Goal: Task Accomplishment & Management: Manage account settings

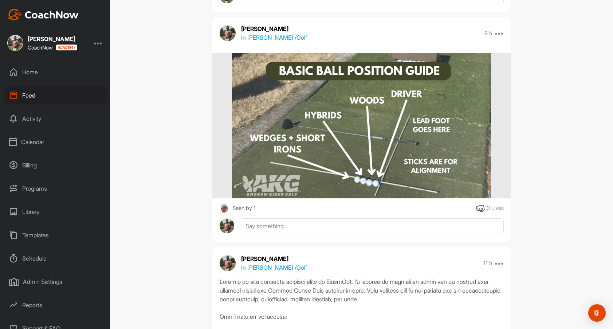
scroll to position [223, 0]
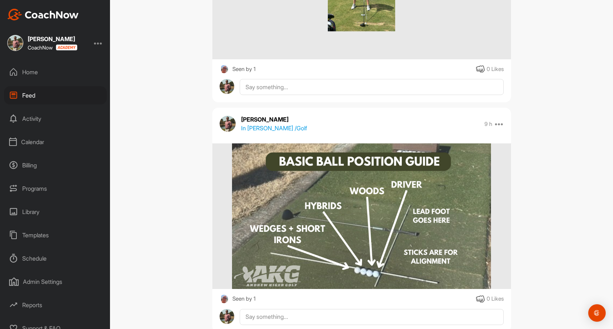
click at [38, 73] on div "Home" at bounding box center [55, 72] width 103 height 18
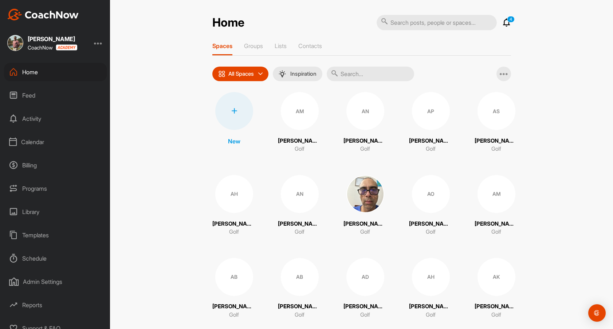
click at [506, 23] on icon at bounding box center [506, 22] width 9 height 9
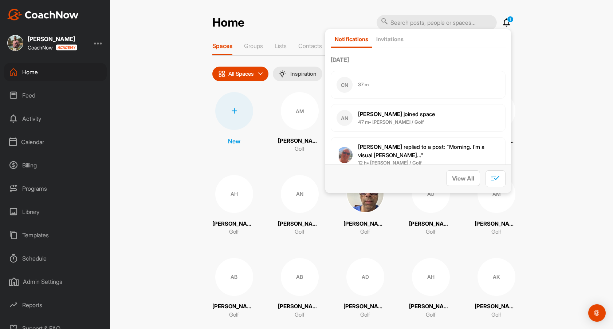
click at [404, 87] on div "CN 37 m" at bounding box center [418, 85] width 175 height 28
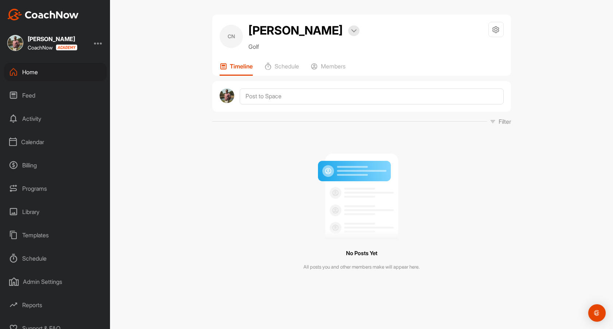
click at [27, 60] on div "Matthew Palmer CoachNow Home Feed Activity Calendar Billing Programs Library Te…" at bounding box center [55, 164] width 110 height 329
click at [30, 70] on div "Home" at bounding box center [55, 72] width 103 height 18
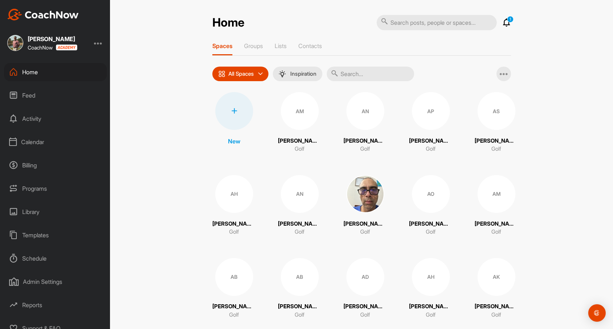
click at [505, 22] on icon at bounding box center [506, 22] width 9 height 9
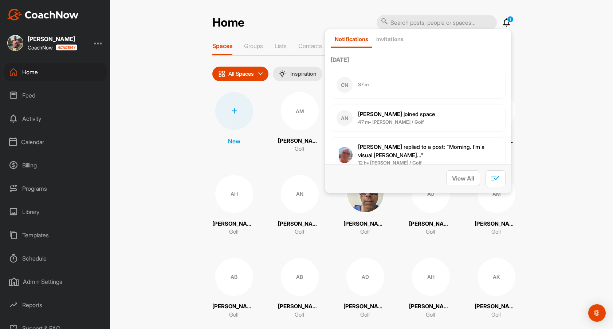
click at [428, 117] on div "AN Aaron N. joined space 47 m • Christina N. / Golf" at bounding box center [418, 118] width 175 height 28
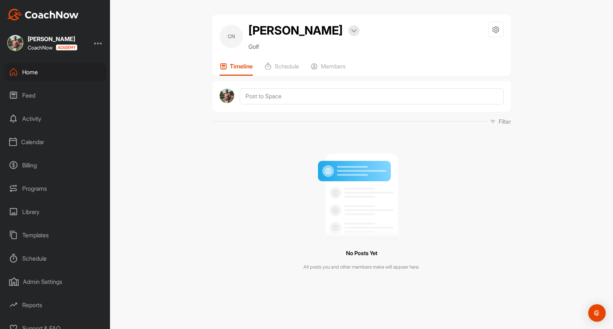
click at [15, 72] on icon at bounding box center [13, 72] width 9 height 9
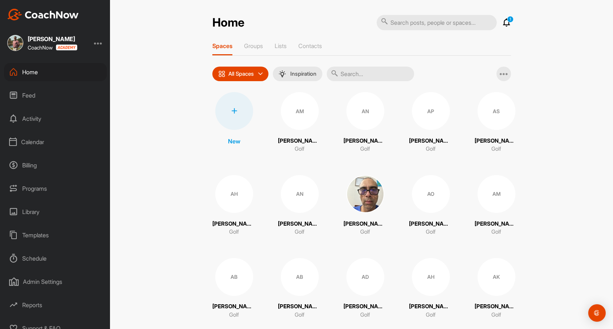
click at [509, 18] on p "1" at bounding box center [510, 19] width 7 height 7
click at [507, 23] on icon at bounding box center [506, 22] width 9 height 9
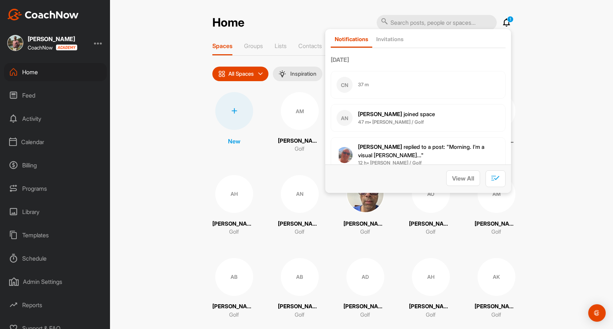
click at [412, 82] on div "CN 37 m" at bounding box center [418, 85] width 175 height 28
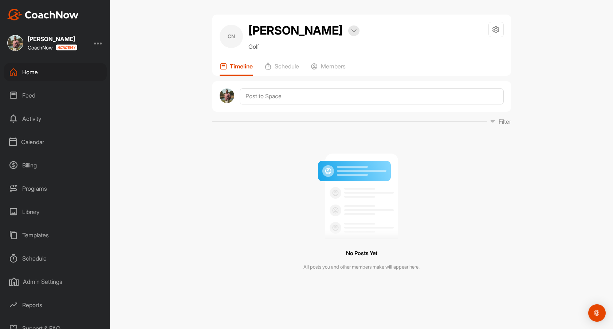
click at [54, 75] on div "Home" at bounding box center [55, 72] width 103 height 18
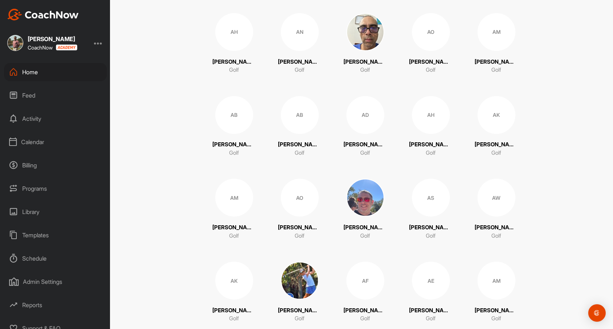
scroll to position [173, 0]
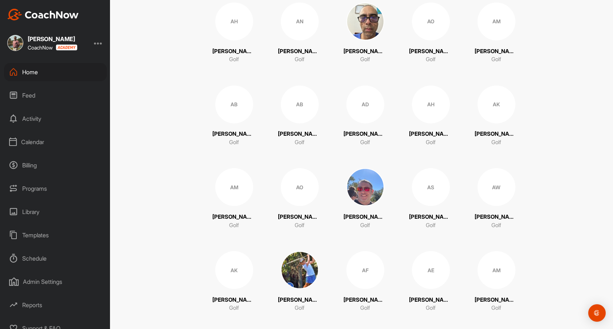
click at [297, 283] on img at bounding box center [300, 270] width 38 height 38
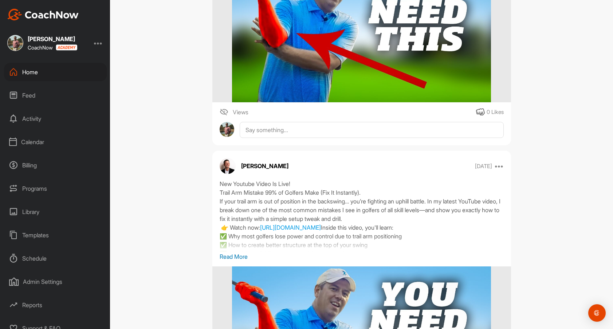
scroll to position [2412, 0]
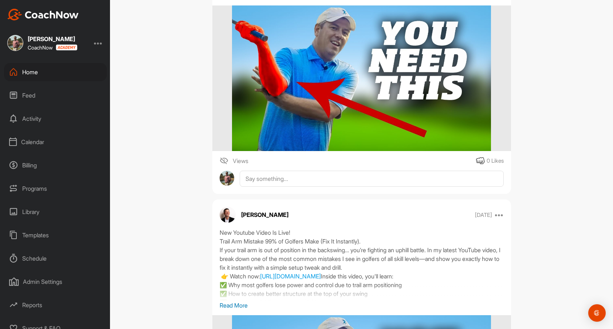
click at [68, 72] on div "Home" at bounding box center [55, 72] width 103 height 18
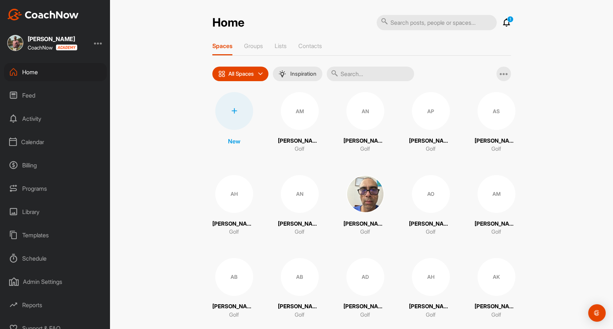
scroll to position [8, 0]
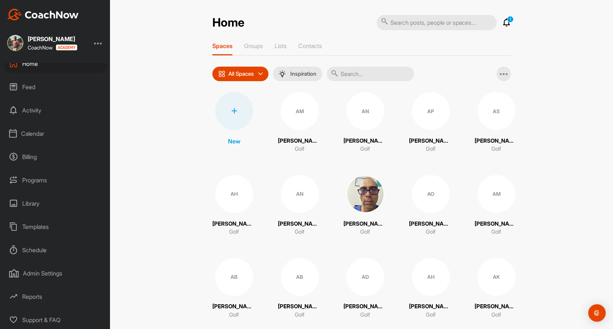
click at [34, 160] on div "Billing" at bounding box center [55, 157] width 103 height 18
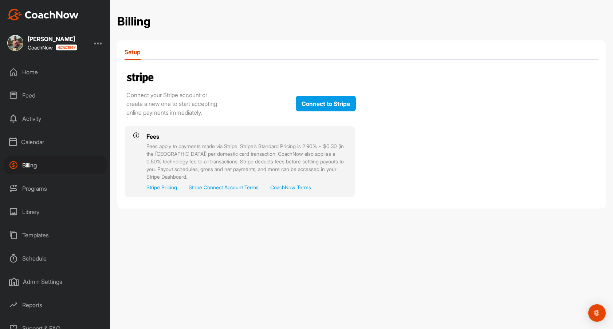
click at [43, 145] on div "Calendar" at bounding box center [55, 142] width 103 height 18
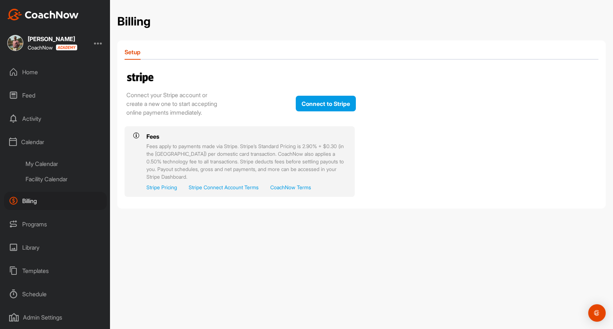
click at [55, 163] on div "My Calendar" at bounding box center [63, 163] width 86 height 15
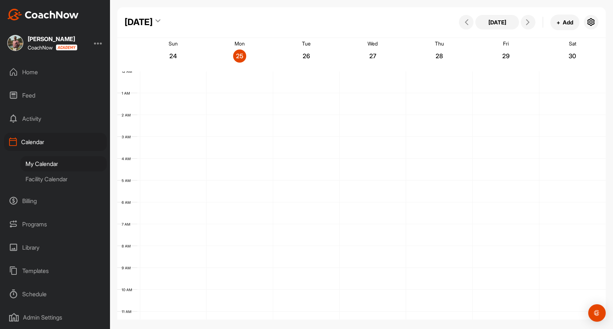
scroll to position [126, 0]
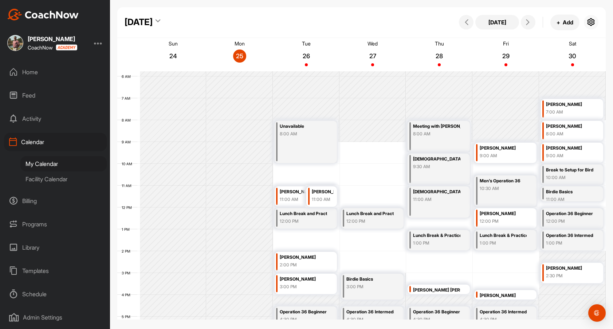
click at [594, 18] on icon "button" at bounding box center [591, 22] width 9 height 9
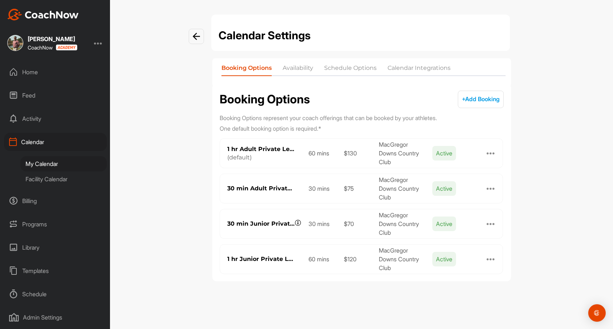
click at [489, 97] on span "+ Add Booking" at bounding box center [481, 98] width 38 height 7
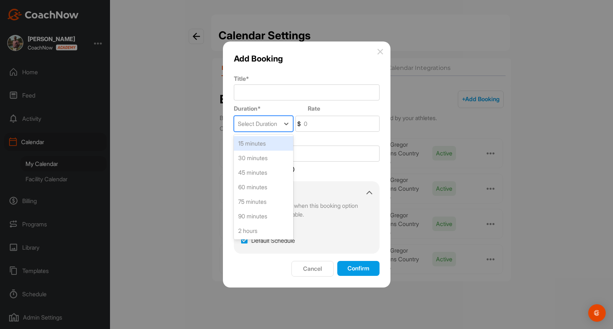
click at [280, 124] on div "Select Duration" at bounding box center [257, 123] width 46 height 15
click at [277, 188] on div "60 minutes" at bounding box center [263, 187] width 59 height 15
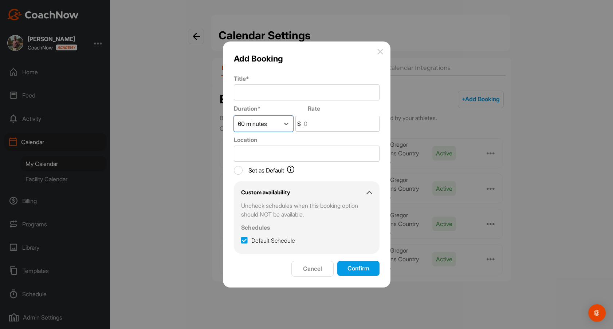
click at [243, 240] on icon at bounding box center [244, 240] width 7 height 7
click at [243, 240] on input "Default Schedule" at bounding box center [243, 238] width 5 height 5
click at [244, 240] on icon at bounding box center [244, 240] width 7 height 7
click at [244, 240] on input "Default Schedule" at bounding box center [243, 238] width 5 height 5
checkbox input "true"
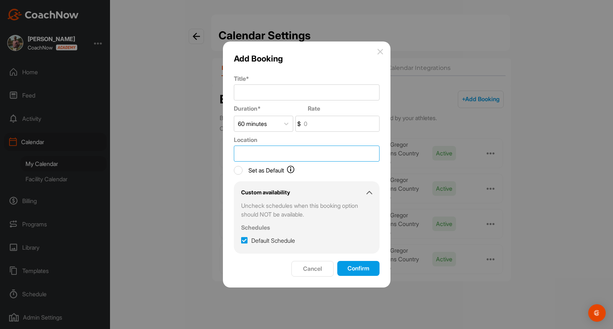
click at [273, 150] on input "Location" at bounding box center [307, 154] width 146 height 16
type input "MacGregor Downs Country Club"
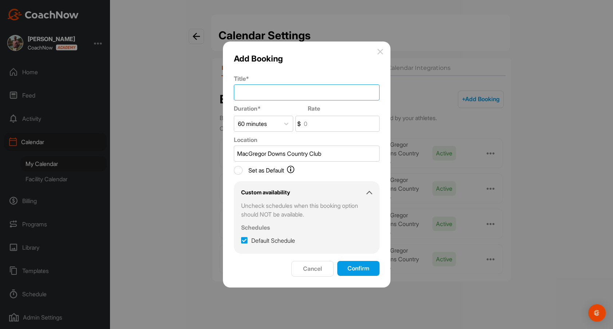
click at [290, 90] on input "Title *" at bounding box center [307, 93] width 146 height 16
type input "25% off 1 Lesson Special"
click at [330, 128] on input "Rate" at bounding box center [340, 123] width 77 height 15
type input "98"
click at [357, 269] on button "Confirm" at bounding box center [358, 268] width 42 height 15
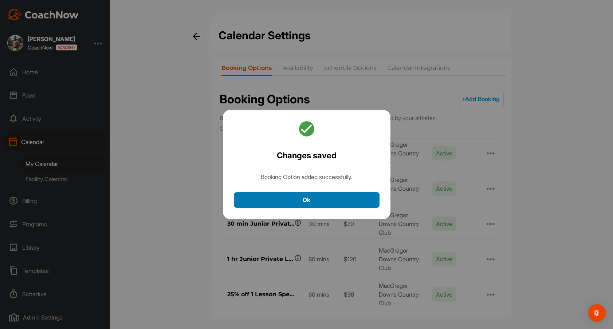
click at [359, 201] on button "Ok" at bounding box center [307, 200] width 146 height 16
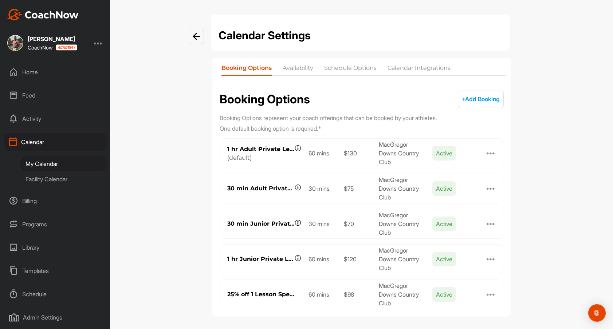
click at [492, 294] on div at bounding box center [491, 294] width 9 height 9
click at [452, 301] on button "Edit" at bounding box center [441, 303] width 102 height 15
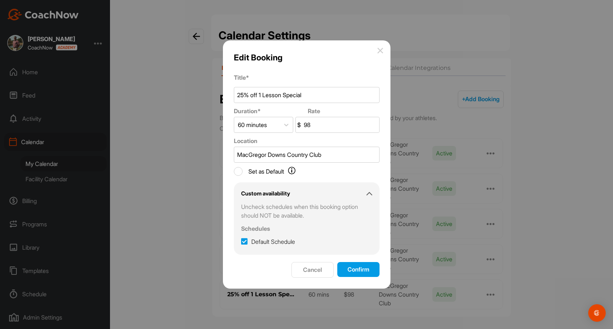
click at [318, 267] on button "Cancel" at bounding box center [312, 270] width 42 height 16
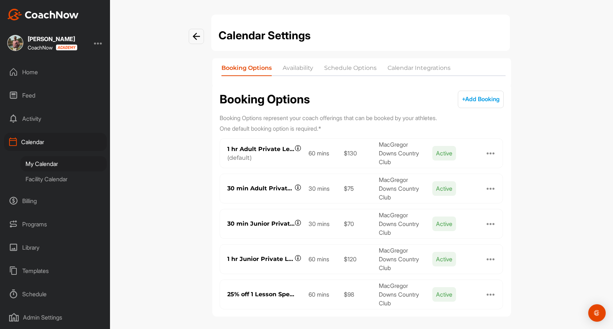
scroll to position [4, 0]
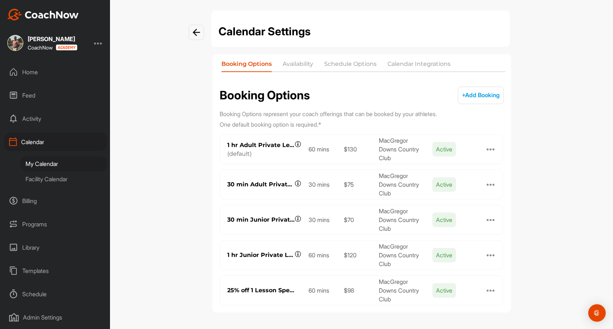
click at [40, 73] on div "Home" at bounding box center [55, 72] width 103 height 18
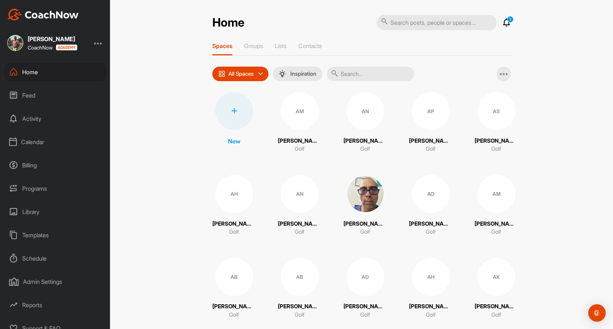
click at [508, 24] on icon at bounding box center [506, 22] width 9 height 9
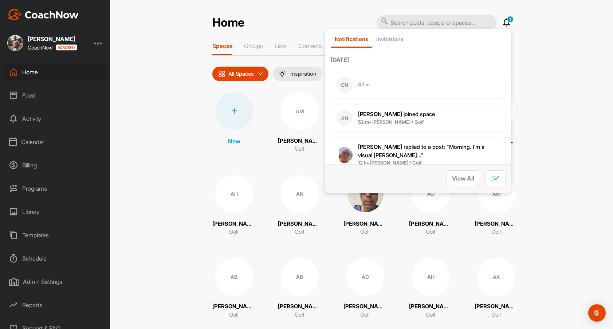
click at [166, 135] on div "Home 1 Notifications Invitations Today CN 42 m AN Aaron N. joined space 52 m • …" at bounding box center [361, 164] width 503 height 329
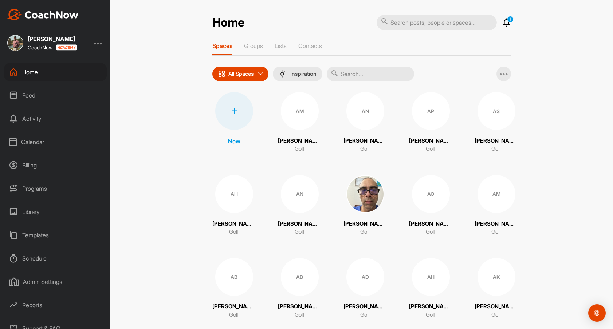
click at [40, 211] on div "Library" at bounding box center [55, 212] width 103 height 18
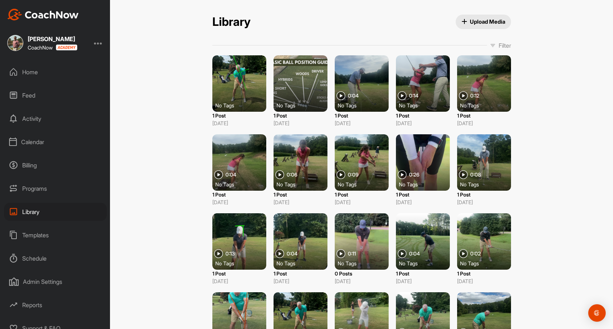
click at [49, 185] on div "Programs" at bounding box center [55, 189] width 103 height 18
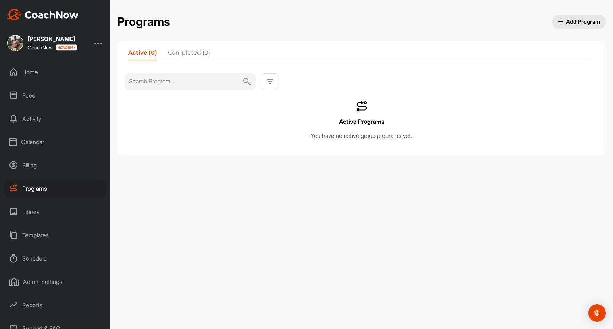
click at [36, 171] on div "Billing" at bounding box center [55, 165] width 103 height 18
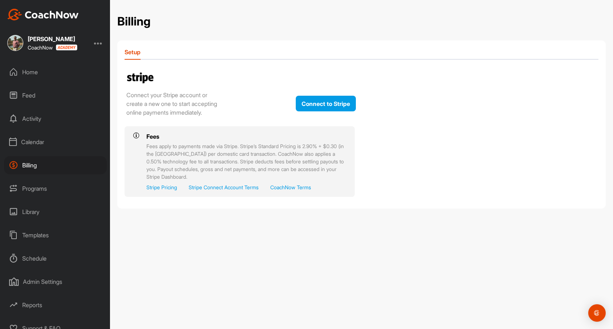
click at [37, 149] on div "Calendar" at bounding box center [55, 142] width 103 height 18
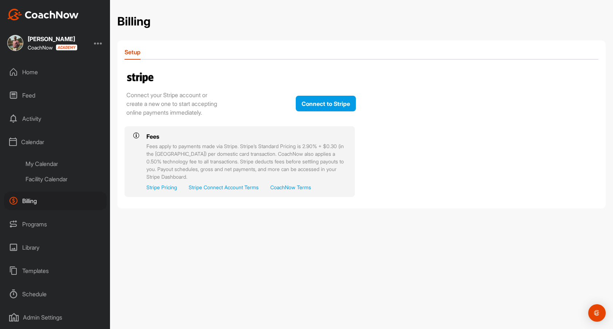
click at [49, 161] on div "My Calendar" at bounding box center [63, 163] width 86 height 15
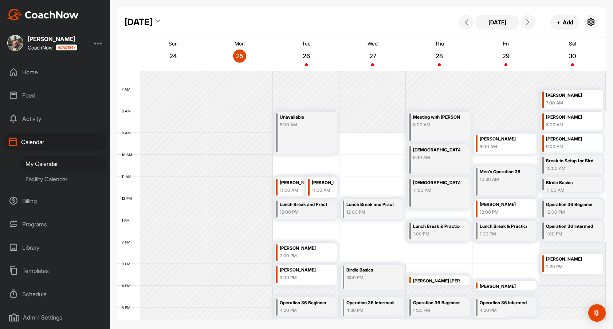
scroll to position [133, 0]
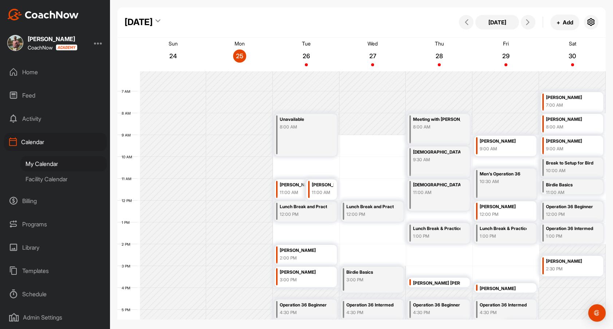
click at [329, 188] on div "[PERSON_NAME]" at bounding box center [323, 185] width 22 height 8
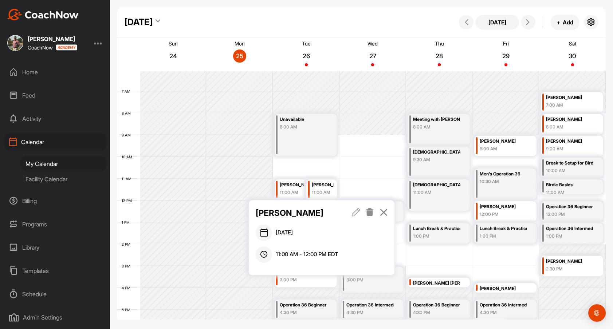
click at [324, 215] on p "[PERSON_NAME]" at bounding box center [297, 213] width 82 height 12
click at [358, 213] on icon at bounding box center [356, 212] width 8 height 8
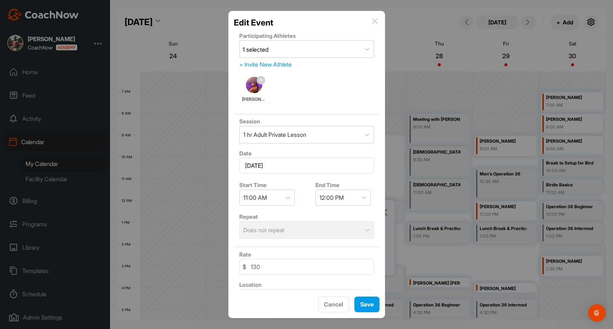
click at [253, 100] on span "[PERSON_NAME]" at bounding box center [254, 99] width 25 height 7
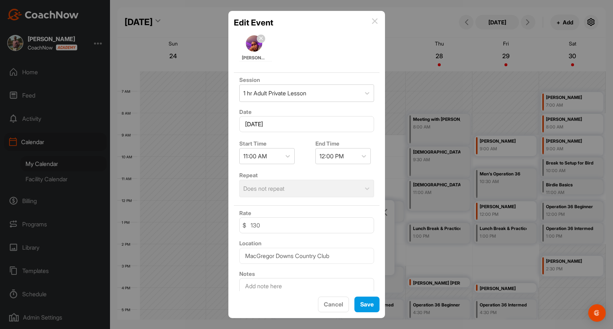
scroll to position [0, 0]
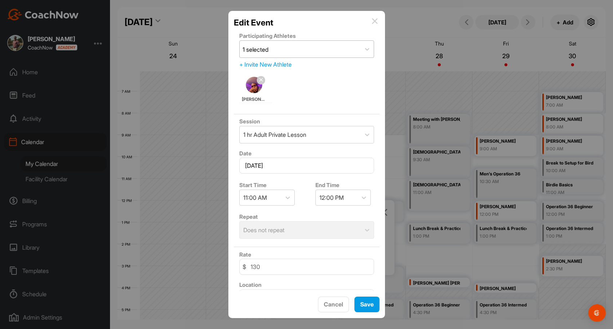
click at [286, 51] on div "1 selected" at bounding box center [300, 49] width 121 height 17
click at [377, 141] on div "Session 1 hr Adult Private Lesson" at bounding box center [307, 130] width 146 height 32
click at [252, 91] on img at bounding box center [254, 85] width 16 height 16
click at [252, 98] on span "[PERSON_NAME]" at bounding box center [254, 99] width 25 height 7
drag, startPoint x: 260, startPoint y: 100, endPoint x: 229, endPoint y: 100, distance: 31.3
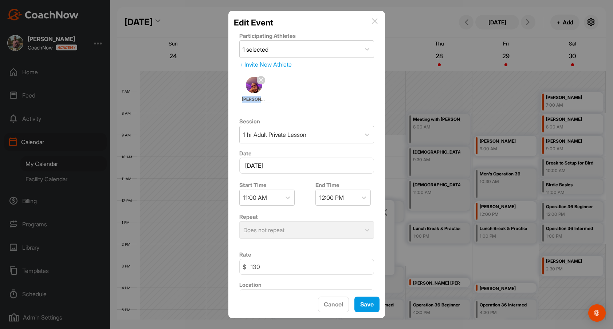
click at [229, 100] on div "Edit Event Participating Athletes 1 selected + Invite New Athlete Howard Bell S…" at bounding box center [306, 165] width 157 height 308
click at [266, 99] on span "[PERSON_NAME]" at bounding box center [254, 99] width 25 height 7
click at [338, 306] on button "Cancel" at bounding box center [333, 305] width 31 height 16
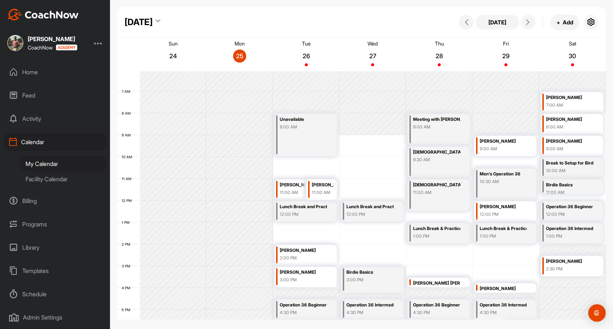
click at [329, 191] on div "11:00 AM" at bounding box center [323, 192] width 22 height 7
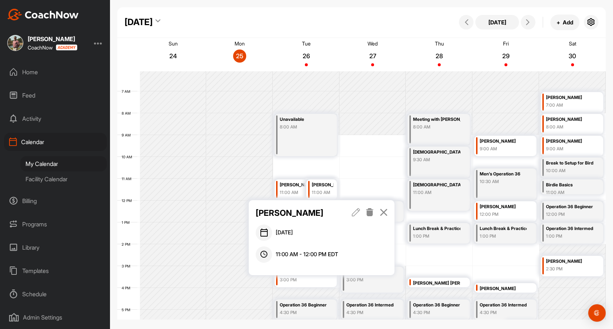
click at [356, 213] on icon at bounding box center [356, 212] width 8 height 8
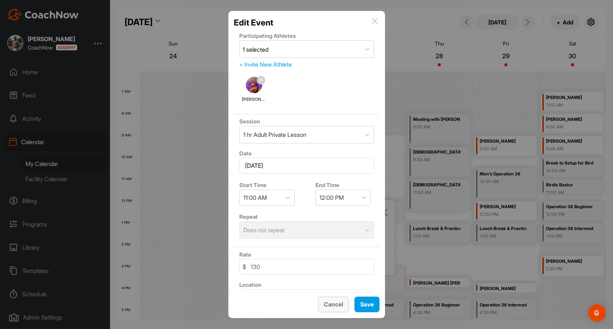
click at [335, 305] on button "Cancel" at bounding box center [333, 305] width 31 height 16
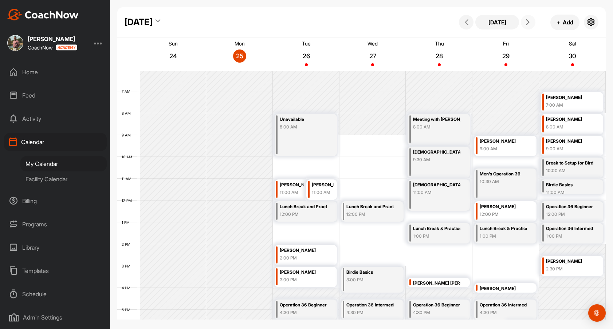
click at [527, 22] on icon at bounding box center [528, 22] width 6 height 6
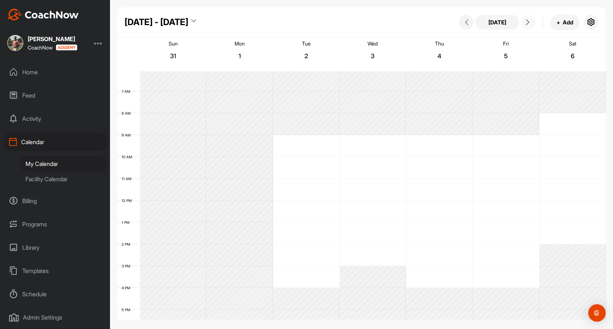
scroll to position [126, 0]
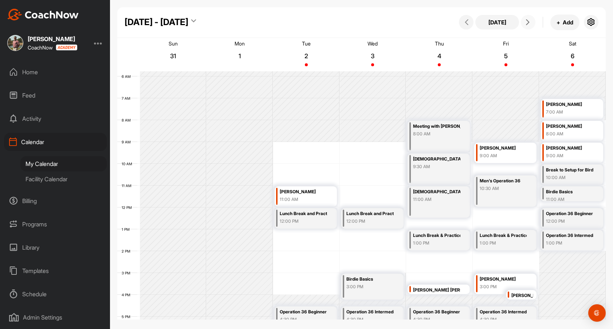
click at [527, 22] on icon at bounding box center [528, 22] width 6 height 6
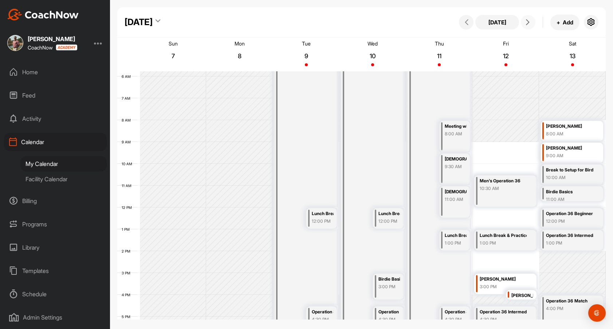
click at [527, 22] on icon at bounding box center [528, 22] width 6 height 6
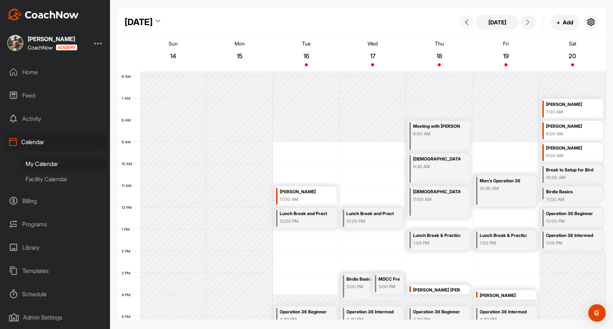
click at [467, 21] on icon at bounding box center [467, 22] width 6 height 6
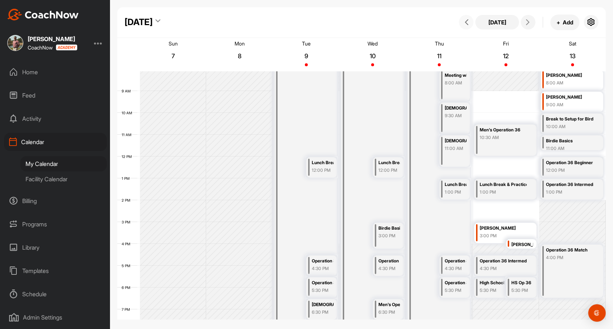
scroll to position [180, 0]
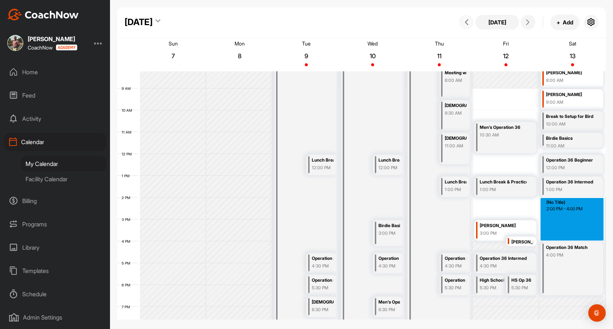
drag, startPoint x: 574, startPoint y: 199, endPoint x: 570, endPoint y: 239, distance: 41.0
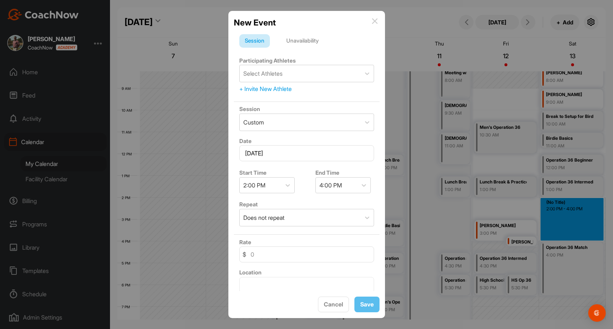
click at [313, 41] on div "Unavailability" at bounding box center [302, 41] width 43 height 14
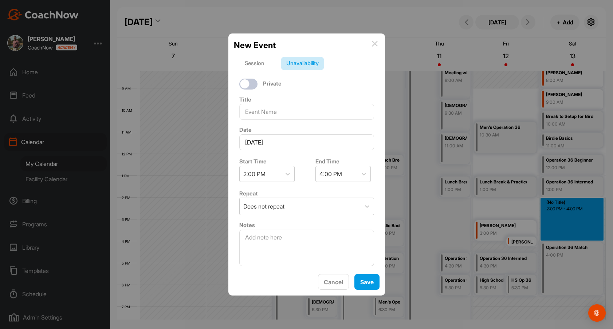
click at [376, 43] on img at bounding box center [375, 44] width 6 height 6
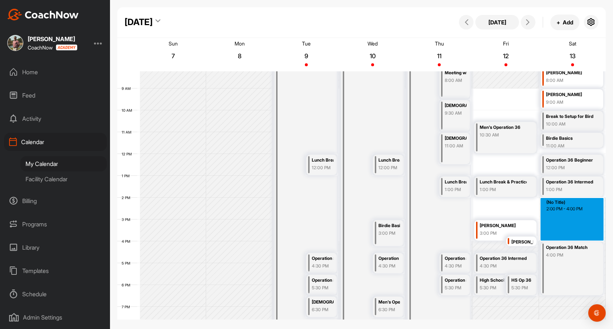
drag, startPoint x: 579, startPoint y: 199, endPoint x: 574, endPoint y: 239, distance: 40.0
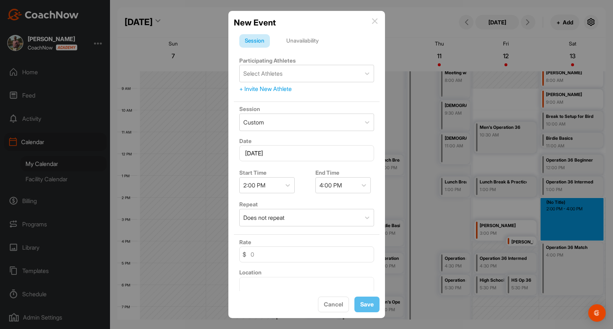
click at [376, 19] on img at bounding box center [375, 21] width 6 height 6
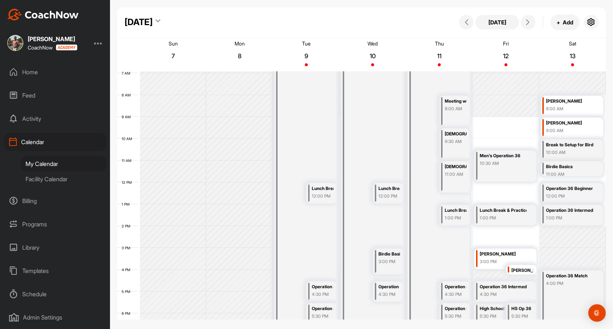
scroll to position [156, 0]
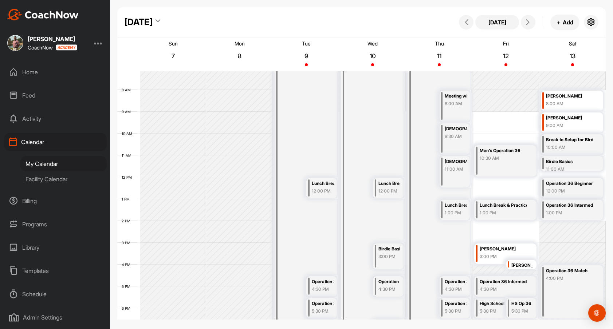
click at [501, 214] on div "1:00 PM" at bounding box center [503, 213] width 47 height 7
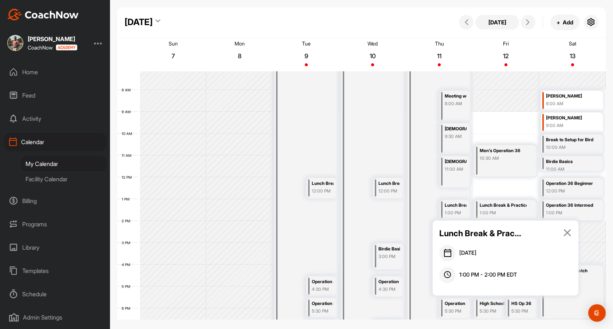
click at [571, 233] on icon at bounding box center [567, 233] width 8 height 8
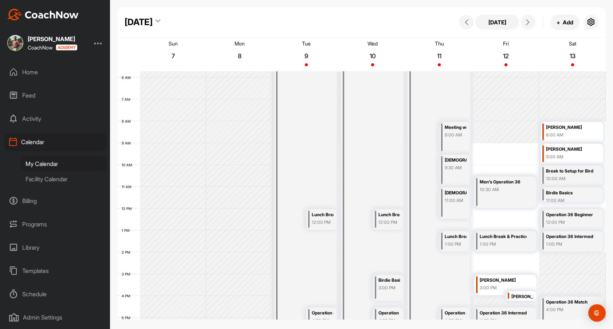
scroll to position [154, 0]
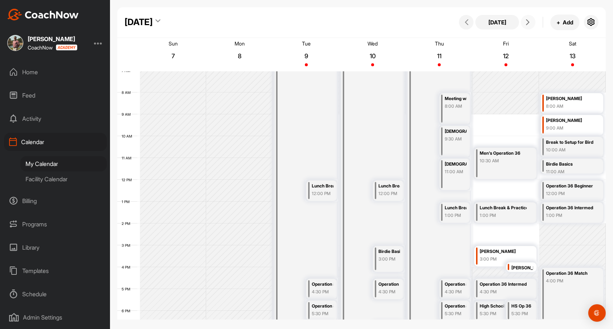
click at [525, 20] on icon at bounding box center [528, 22] width 6 height 6
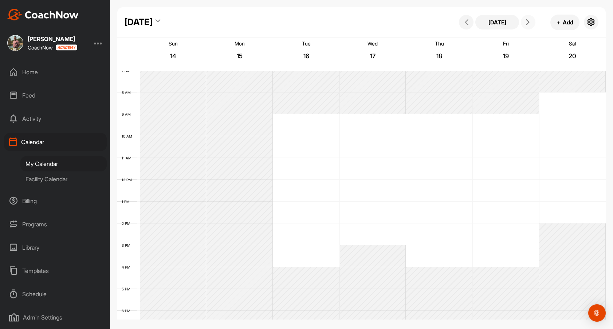
scroll to position [126, 0]
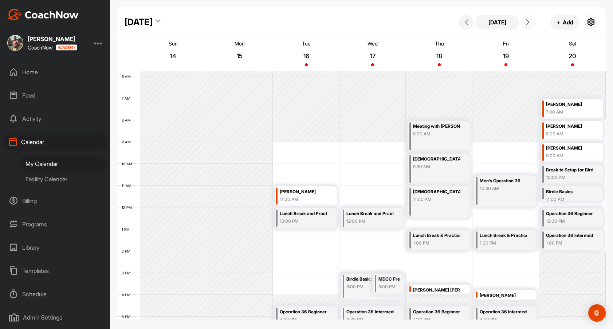
click at [525, 20] on icon at bounding box center [528, 22] width 6 height 6
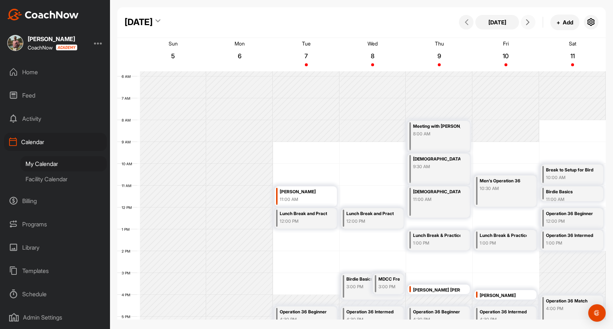
click at [525, 20] on icon at bounding box center [528, 22] width 6 height 6
click at [465, 21] on icon at bounding box center [467, 22] width 6 height 6
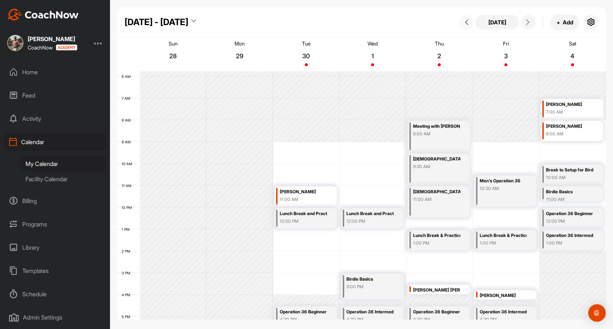
click at [465, 21] on icon at bounding box center [467, 22] width 6 height 6
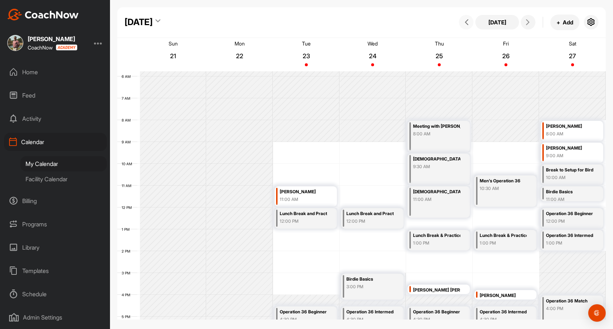
click at [465, 21] on icon at bounding box center [467, 22] width 6 height 6
click at [34, 76] on div "Home" at bounding box center [55, 72] width 103 height 18
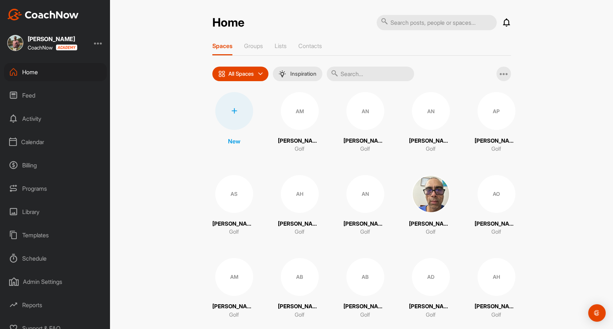
click at [405, 23] on input "text" at bounding box center [437, 22] width 120 height 15
type input "[PERSON_NAME]"
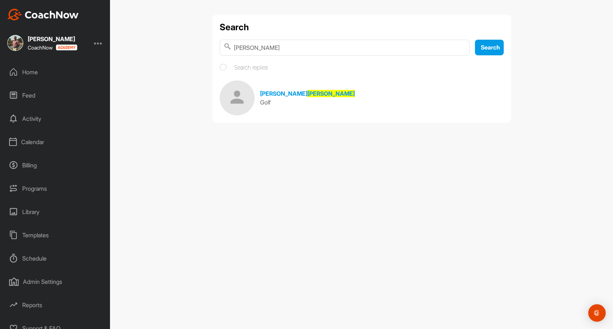
drag, startPoint x: 289, startPoint y: 47, endPoint x: 197, endPoint y: 47, distance: 91.5
click at [197, 47] on div "Search howard Search Search replies Ryan Howard Golf" at bounding box center [361, 164] width 503 height 329
click at [27, 118] on div "Activity" at bounding box center [55, 119] width 103 height 18
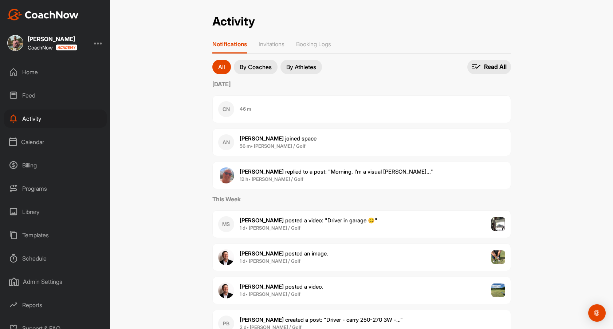
click at [29, 139] on div "Calendar" at bounding box center [55, 142] width 103 height 18
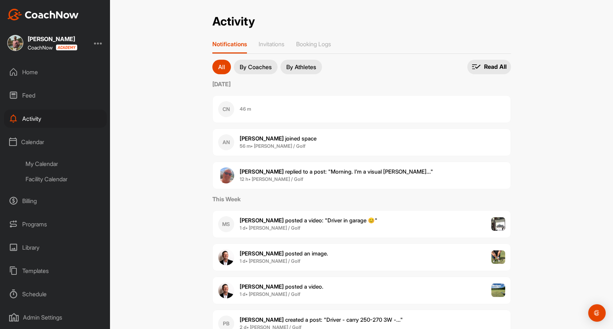
click at [55, 165] on div "My Calendar" at bounding box center [63, 163] width 86 height 15
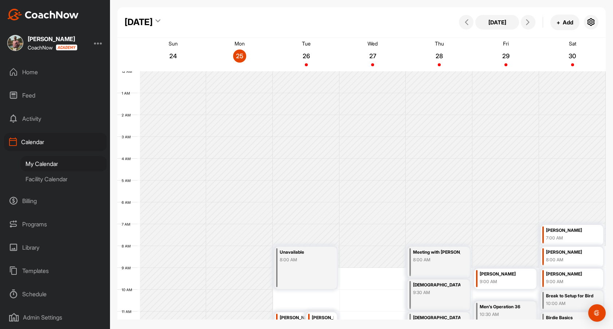
scroll to position [126, 0]
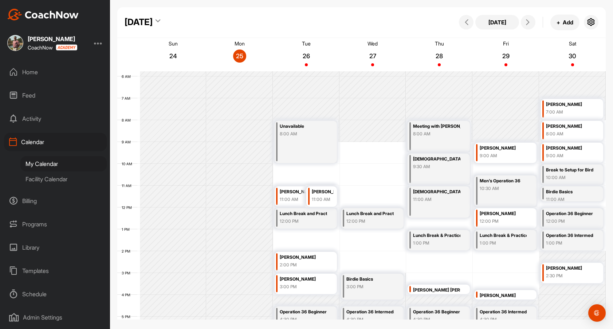
click at [330, 192] on div "[PERSON_NAME]" at bounding box center [323, 192] width 22 height 8
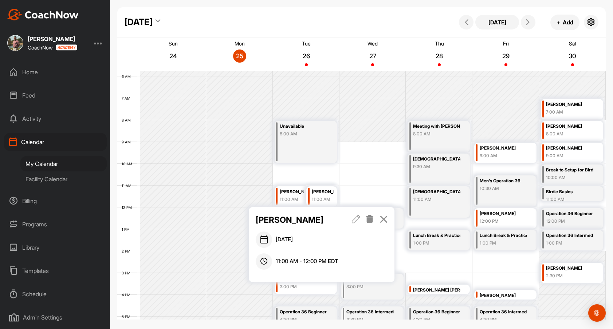
click at [353, 219] on icon at bounding box center [356, 219] width 8 height 8
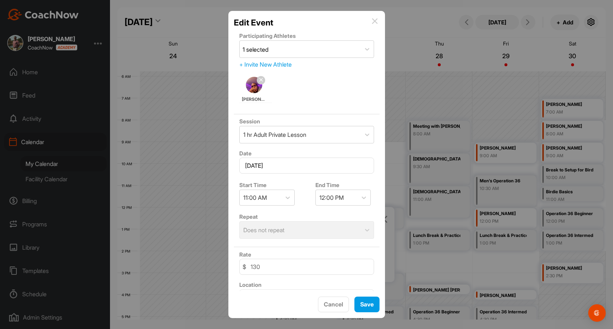
scroll to position [66, 0]
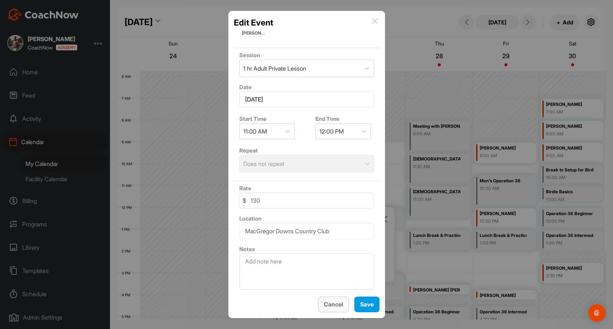
click at [335, 304] on button "Cancel" at bounding box center [333, 305] width 31 height 16
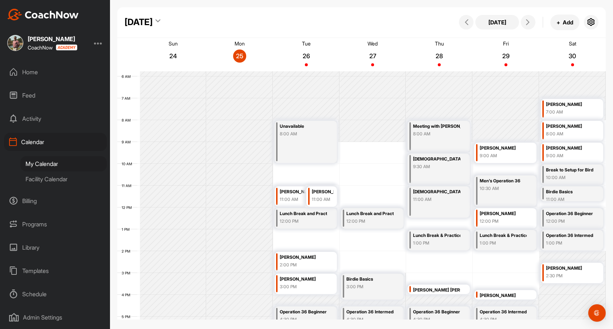
click at [296, 197] on div "11:00 AM" at bounding box center [303, 199] width 47 height 7
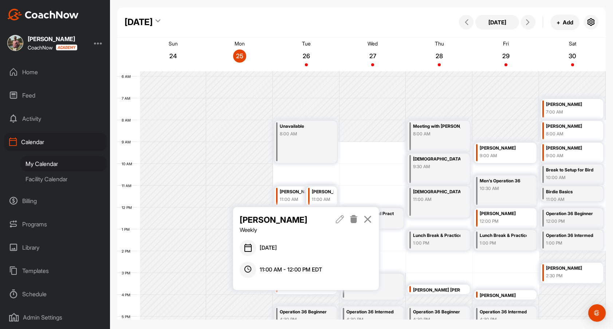
click at [367, 217] on icon at bounding box center [368, 219] width 8 height 8
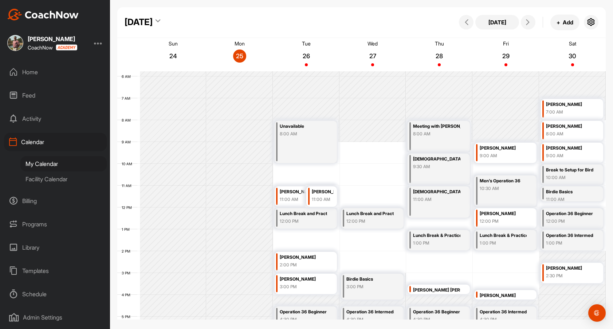
click at [321, 153] on div "Unavailable 8:00 AM" at bounding box center [306, 142] width 62 height 42
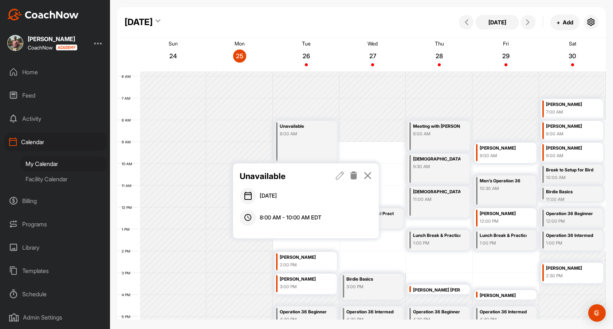
click at [343, 175] on icon at bounding box center [340, 176] width 8 height 8
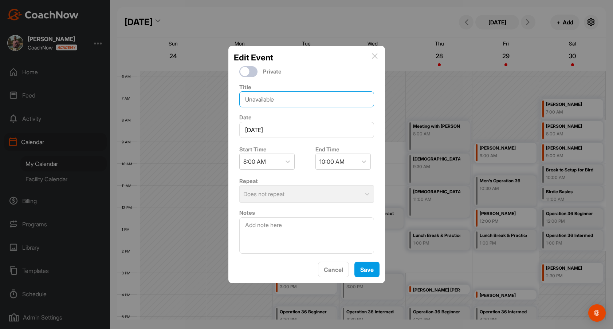
drag, startPoint x: 287, startPoint y: 103, endPoint x: 228, endPoint y: 101, distance: 59.4
click at [228, 101] on div "Edit Event Private Title Unavailable Date August 26, 2025 Start Time 8:00 AM En…" at bounding box center [306, 164] width 613 height 329
type input "Staff Meeting"
click at [285, 161] on icon at bounding box center [287, 161] width 7 height 7
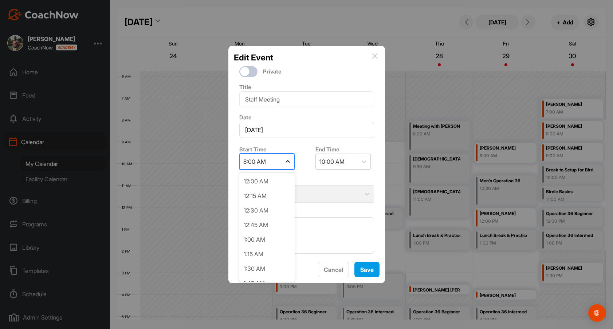
scroll to position [378, 0]
click at [271, 235] on div "7:30 AM" at bounding box center [266, 241] width 55 height 15
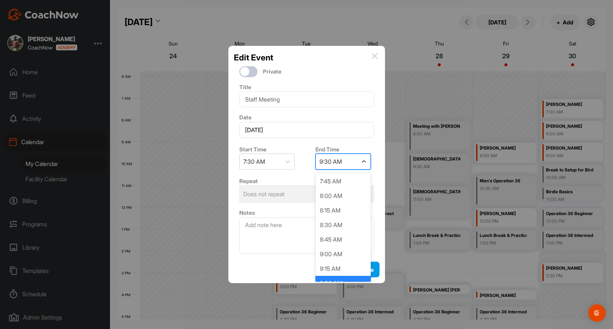
click at [353, 162] on div "9:30 AM" at bounding box center [337, 161] width 42 height 15
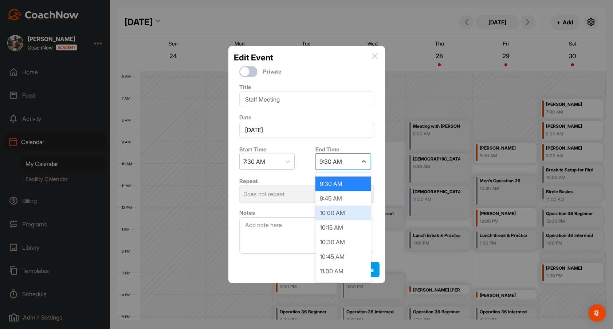
click at [351, 212] on div "10:00 AM" at bounding box center [343, 213] width 55 height 15
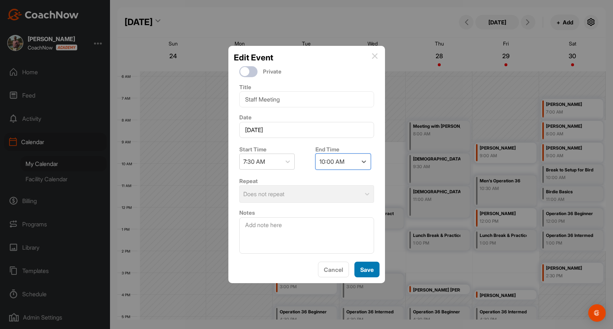
click at [365, 269] on button "Save" at bounding box center [367, 270] width 25 height 16
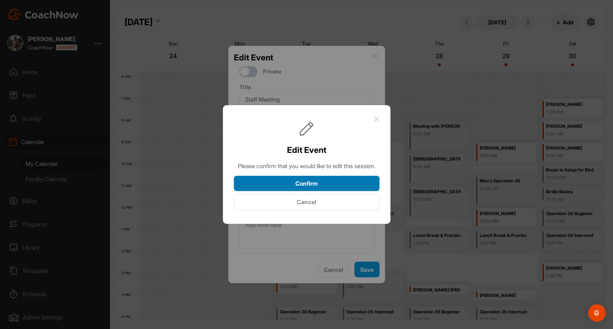
click at [352, 190] on button "Confirm" at bounding box center [307, 184] width 146 height 16
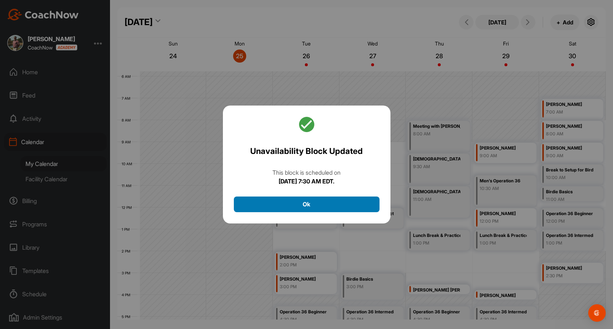
click at [346, 200] on button "Ok" at bounding box center [307, 205] width 146 height 16
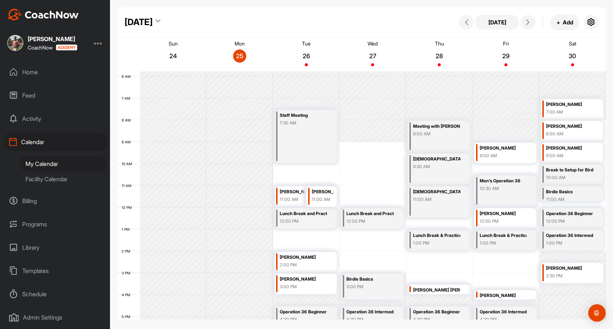
click at [58, 185] on div "Facility Calendar" at bounding box center [63, 179] width 86 height 15
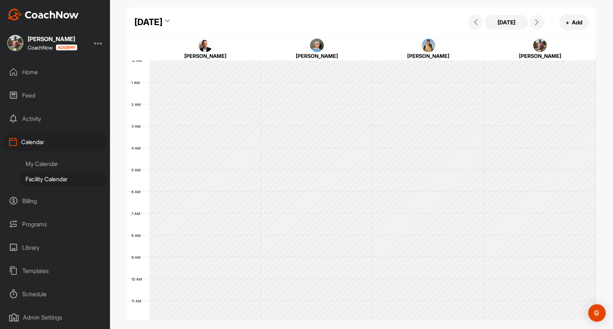
scroll to position [126, 0]
click at [537, 22] on icon at bounding box center [537, 22] width 6 height 6
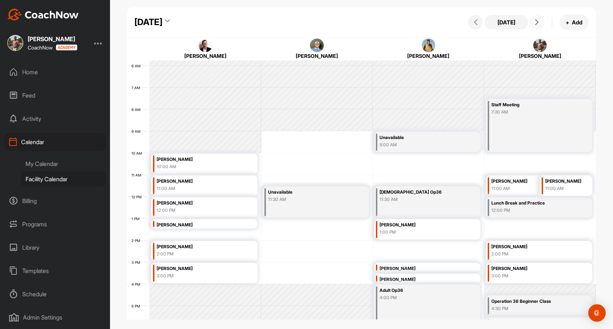
click at [537, 21] on icon at bounding box center [537, 22] width 6 height 6
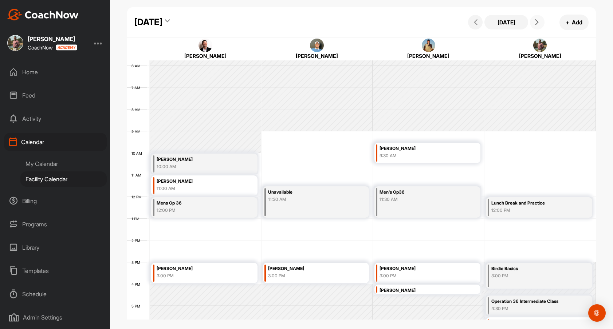
click at [527, 265] on div "Birdie Basics" at bounding box center [533, 269] width 82 height 8
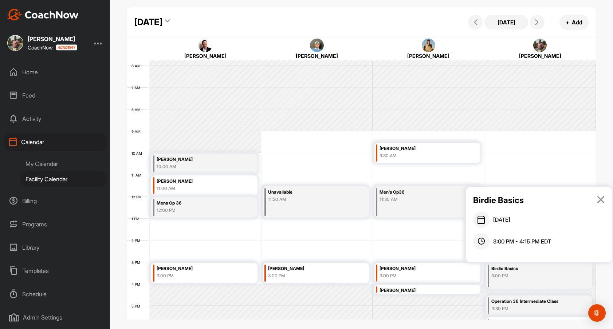
click at [602, 199] on icon at bounding box center [601, 200] width 8 height 8
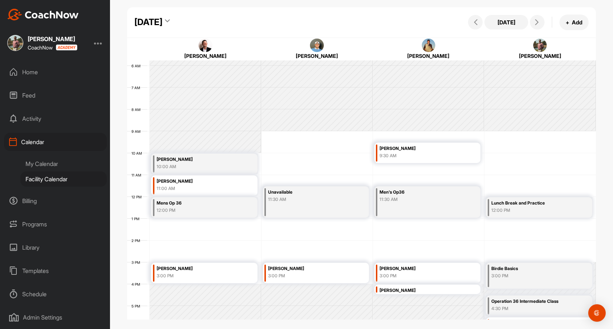
click at [49, 179] on div "Facility Calendar" at bounding box center [63, 179] width 86 height 15
click at [59, 159] on div "My Calendar" at bounding box center [63, 163] width 86 height 15
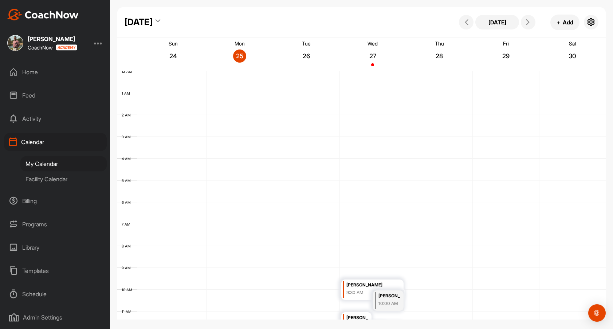
scroll to position [126, 0]
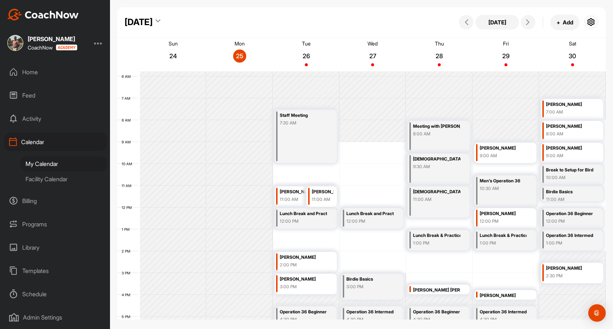
click at [592, 24] on icon "button" at bounding box center [591, 22] width 9 height 9
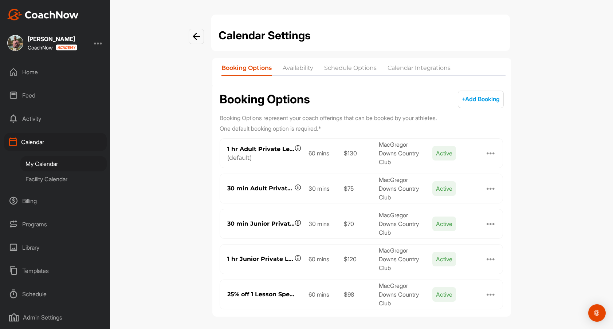
click at [57, 163] on div "My Calendar" at bounding box center [63, 163] width 86 height 15
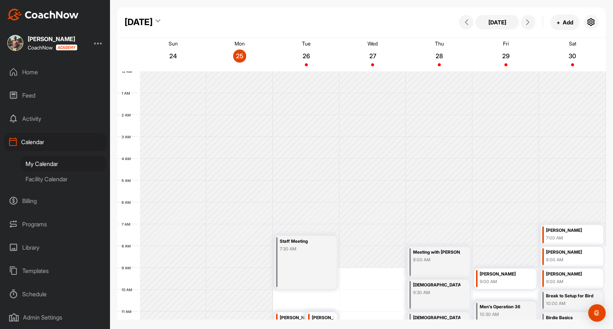
scroll to position [126, 0]
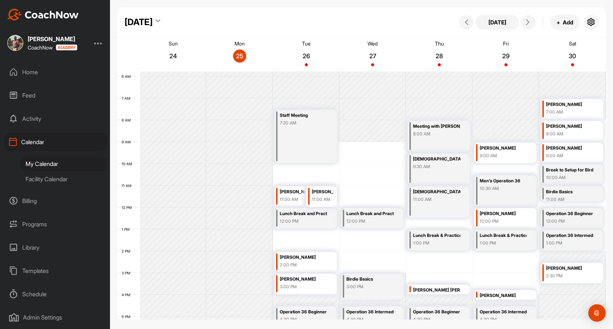
click at [382, 284] on div "3:00 PM" at bounding box center [370, 287] width 47 height 7
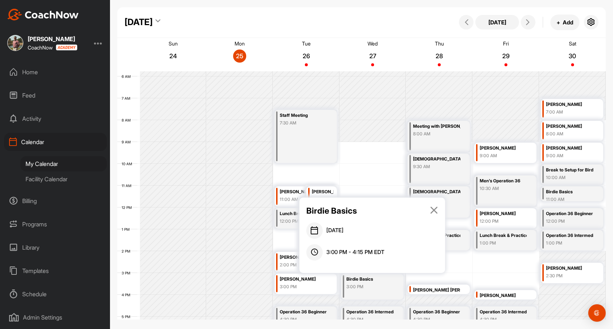
click at [436, 210] on icon at bounding box center [434, 210] width 8 height 8
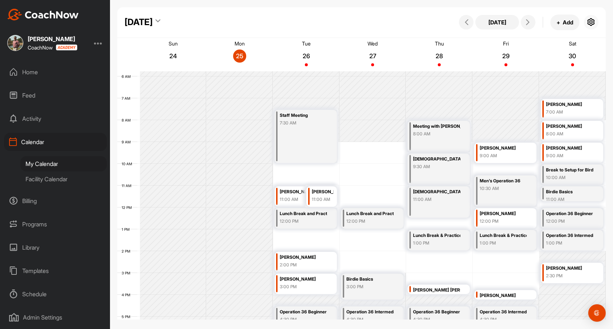
click at [591, 22] on icon "button" at bounding box center [591, 22] width 9 height 9
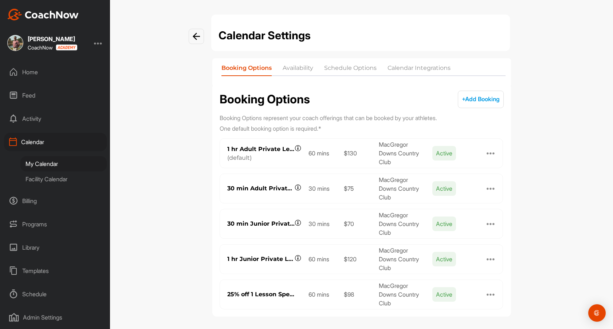
click at [409, 66] on li "Calendar Integrations" at bounding box center [419, 70] width 63 height 12
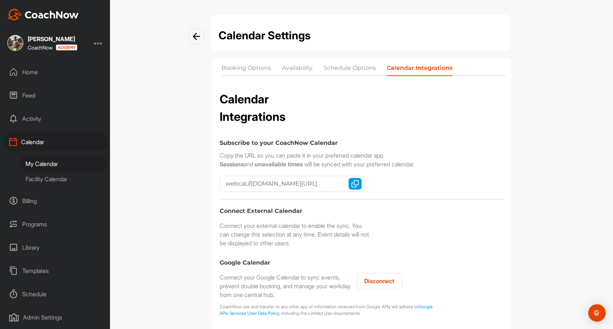
click at [355, 69] on li "Schedule Options" at bounding box center [350, 70] width 52 height 12
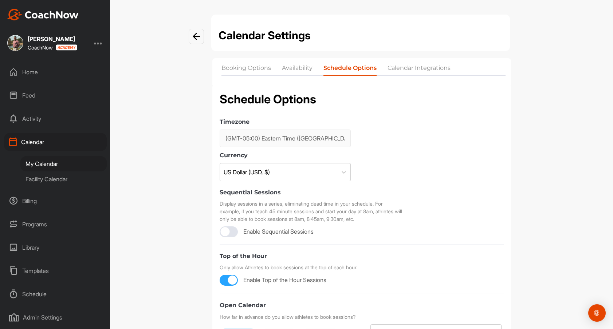
click at [422, 63] on nav "Booking Options Availability Schedule Options Calendar Integrations" at bounding box center [361, 72] width 299 height 29
click at [422, 67] on li "Calendar Integrations" at bounding box center [419, 70] width 63 height 12
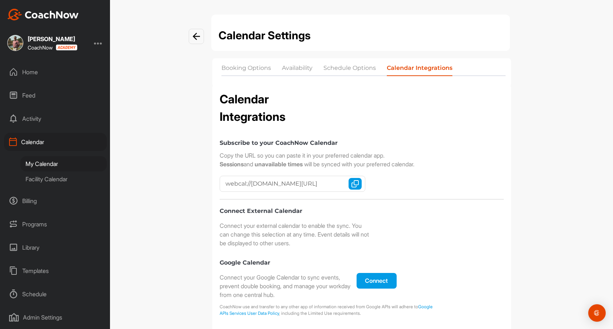
checkbox input "true"
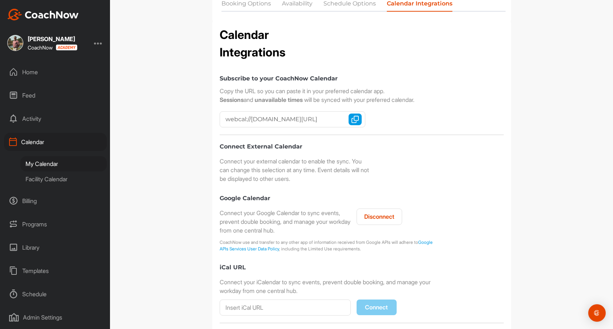
scroll to position [82, 0]
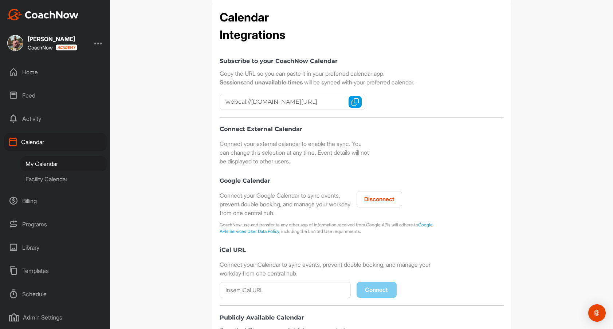
click at [367, 201] on button "Disconnect" at bounding box center [380, 199] width 46 height 16
click at [380, 200] on button "Connect" at bounding box center [377, 199] width 40 height 16
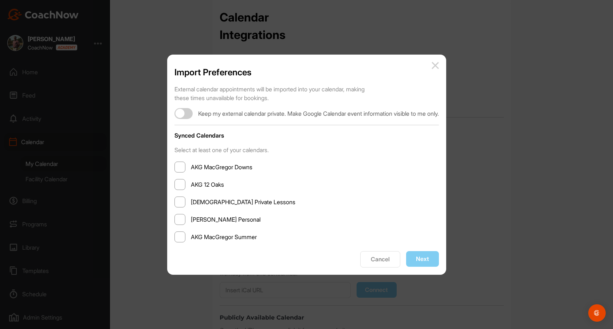
click at [175, 164] on span at bounding box center [180, 167] width 11 height 11
click at [191, 167] on input "AKG MacGregor Downs" at bounding box center [191, 167] width 0 height 0
click at [175, 222] on span at bounding box center [180, 219] width 11 height 11
click at [191, 220] on input "Matthew Palmer Personal" at bounding box center [191, 220] width 0 height 0
click at [175, 238] on span at bounding box center [180, 237] width 11 height 11
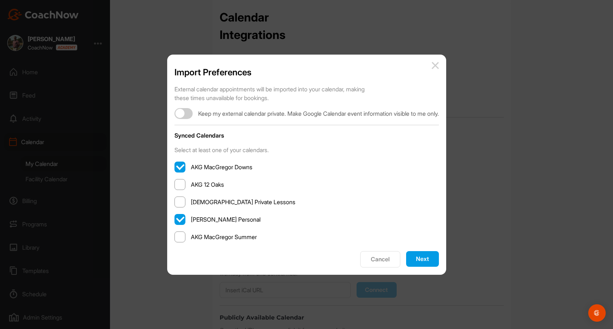
click at [191, 237] on input "AKG MacGregor Summer" at bounding box center [191, 237] width 0 height 0
click at [430, 258] on button "Next" at bounding box center [422, 259] width 33 height 16
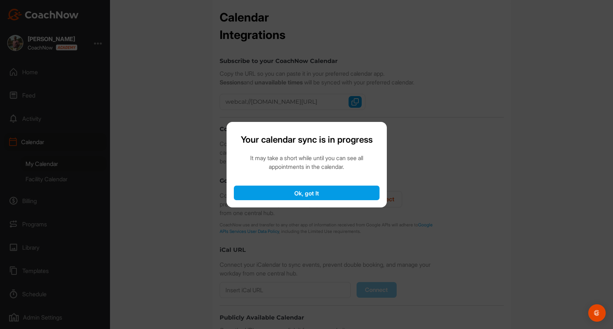
click at [328, 188] on button "Ok, got It" at bounding box center [307, 193] width 146 height 15
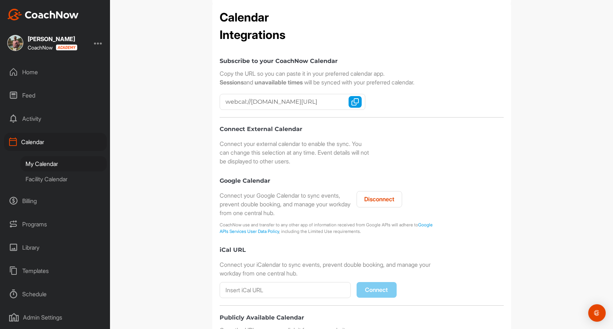
click at [389, 200] on button "Disconnect" at bounding box center [380, 199] width 46 height 16
click at [381, 201] on button "Connect" at bounding box center [377, 199] width 40 height 16
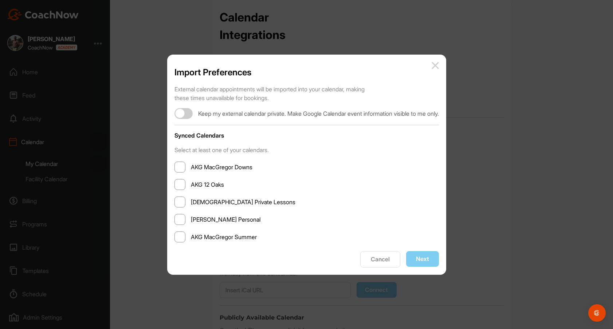
click at [177, 109] on div at bounding box center [184, 113] width 18 height 11
checkbox input "true"
click at [175, 167] on span at bounding box center [180, 167] width 11 height 11
click at [191, 167] on input "AKG MacGregor Downs" at bounding box center [191, 167] width 0 height 0
click at [175, 220] on span at bounding box center [180, 219] width 11 height 11
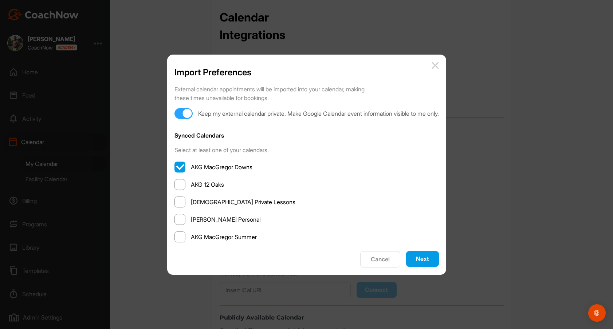
click at [191, 220] on input "Matthew Palmer Personal" at bounding box center [191, 220] width 0 height 0
click at [175, 236] on span at bounding box center [180, 237] width 11 height 11
click at [191, 237] on input "AKG MacGregor Summer" at bounding box center [191, 237] width 0 height 0
click at [434, 259] on button "Next" at bounding box center [422, 259] width 33 height 16
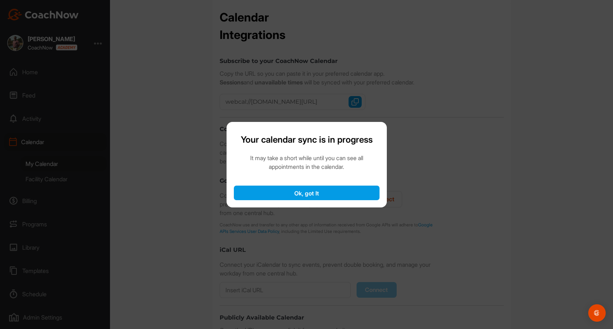
click at [352, 194] on button "Ok, got It" at bounding box center [307, 193] width 146 height 15
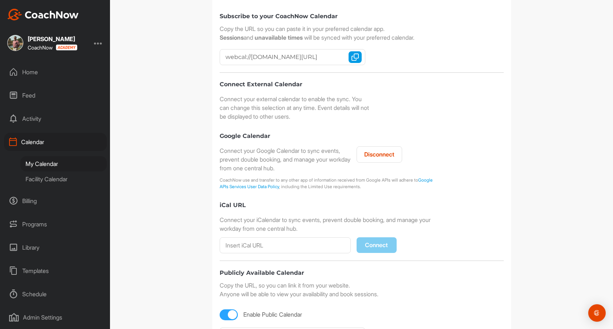
scroll to position [164, 0]
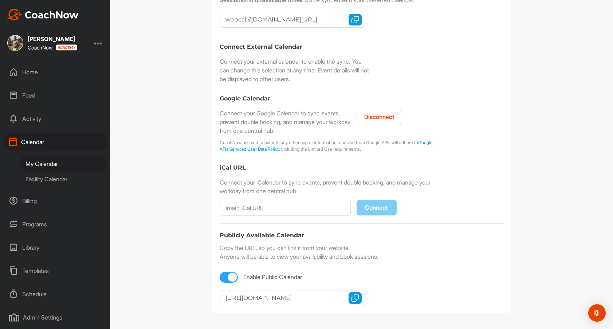
click at [58, 176] on div "Facility Calendar" at bounding box center [63, 179] width 86 height 15
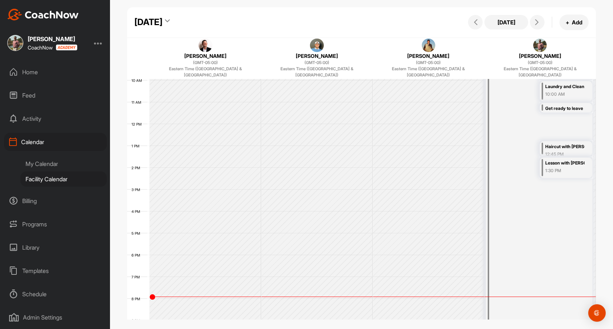
scroll to position [223, 0]
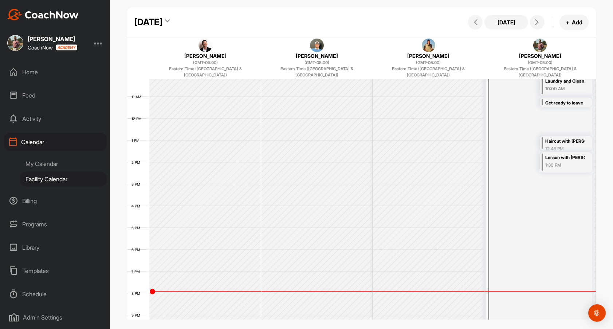
click at [72, 163] on div "My Calendar" at bounding box center [63, 163] width 86 height 15
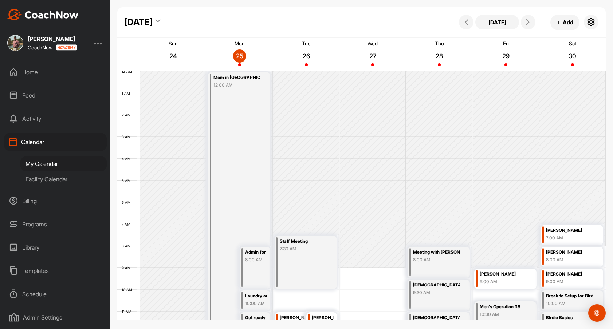
click at [253, 153] on div "Mom in Town 12:00 AM" at bounding box center [239, 333] width 62 height 523
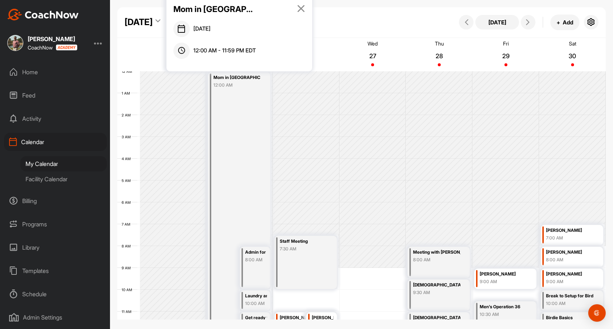
click at [302, 8] on icon at bounding box center [301, 8] width 8 height 8
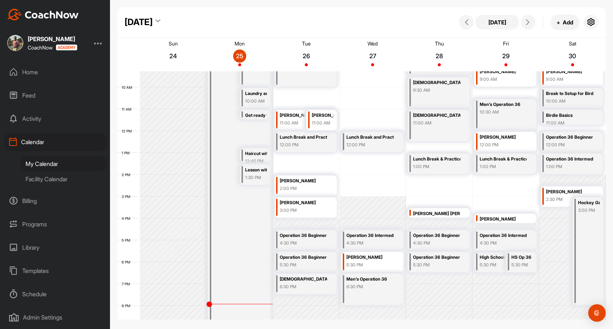
scroll to position [203, 0]
click at [588, 233] on div "Hockey Game! 3:00 PM" at bounding box center [588, 251] width 31 height 108
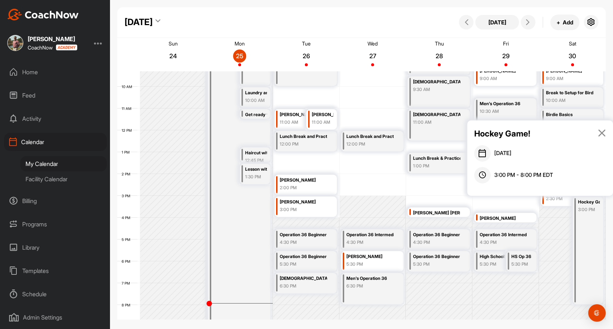
click at [605, 133] on icon at bounding box center [602, 133] width 8 height 8
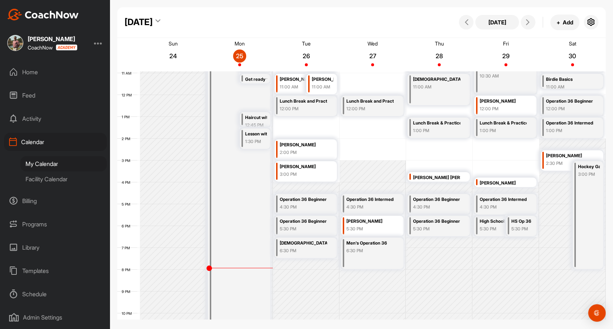
scroll to position [250, 0]
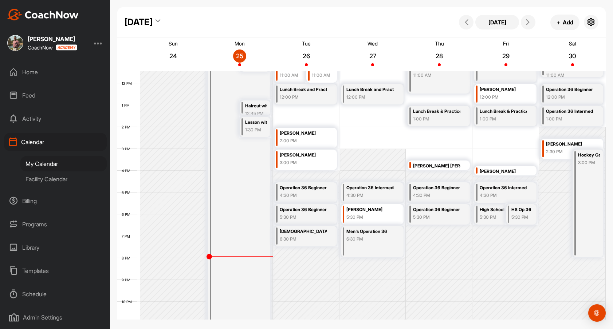
click at [585, 193] on div "Hockey Game! 3:00 PM" at bounding box center [588, 204] width 31 height 108
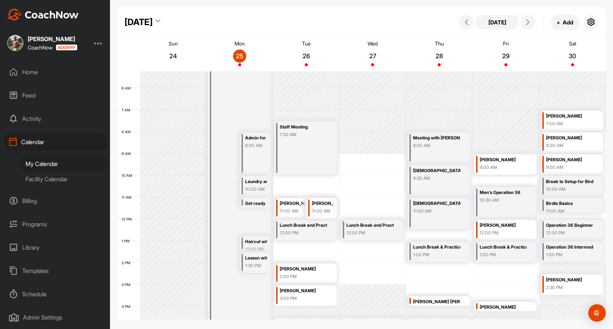
scroll to position [114, 0]
click at [326, 211] on div "11:00 AM" at bounding box center [323, 211] width 22 height 7
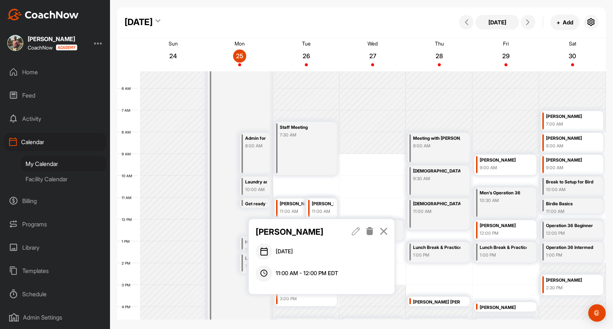
click at [354, 231] on icon at bounding box center [356, 231] width 8 height 8
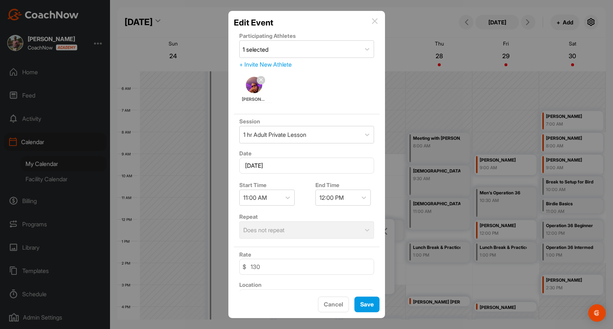
click at [253, 92] on img at bounding box center [254, 85] width 16 height 16
click at [251, 100] on span "[PERSON_NAME]" at bounding box center [254, 99] width 25 height 7
click at [285, 64] on div "+ Invite New Athlete" at bounding box center [306, 64] width 135 height 9
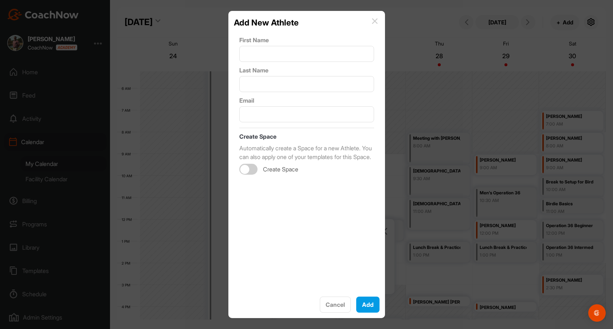
click at [374, 23] on img at bounding box center [375, 21] width 6 height 6
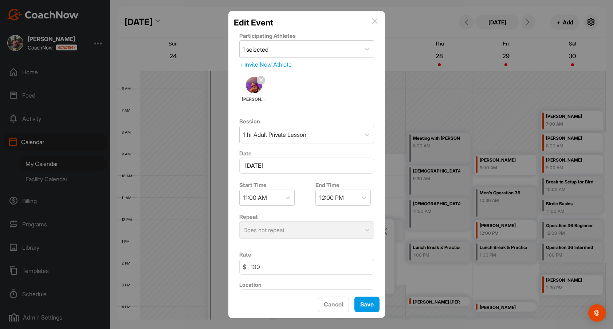
click at [375, 23] on img at bounding box center [375, 21] width 6 height 6
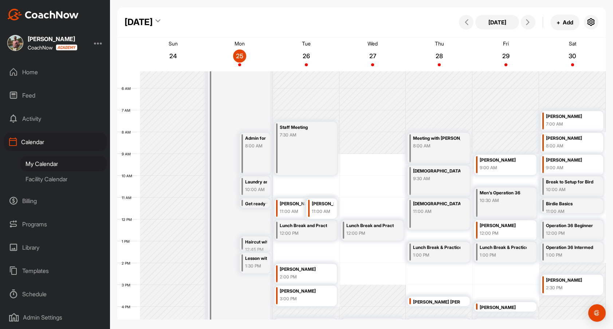
click at [42, 70] on div "Home" at bounding box center [55, 72] width 103 height 18
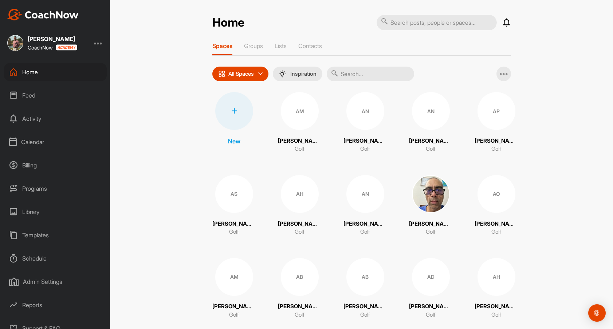
click at [430, 23] on input "text" at bounding box center [437, 22] width 120 height 15
click at [319, 49] on div "Contacts" at bounding box center [310, 48] width 24 height 13
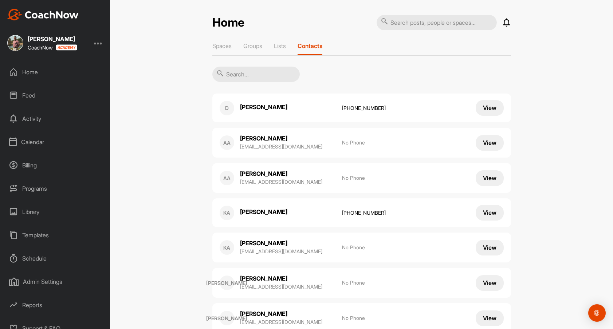
click at [427, 21] on input "text" at bounding box center [437, 22] width 120 height 15
type input "[PERSON_NAME]"
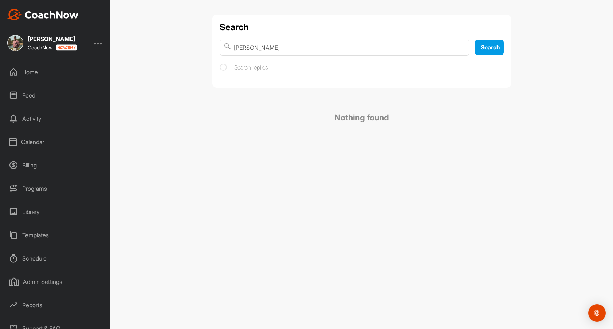
click at [326, 52] on input "[PERSON_NAME]" at bounding box center [345, 48] width 250 height 16
type input "h"
click at [487, 50] on span "Search" at bounding box center [490, 47] width 19 height 7
click at [546, 51] on div "Search Search Search replies Nothing found" at bounding box center [361, 164] width 503 height 329
click at [33, 77] on div "Home" at bounding box center [55, 72] width 103 height 18
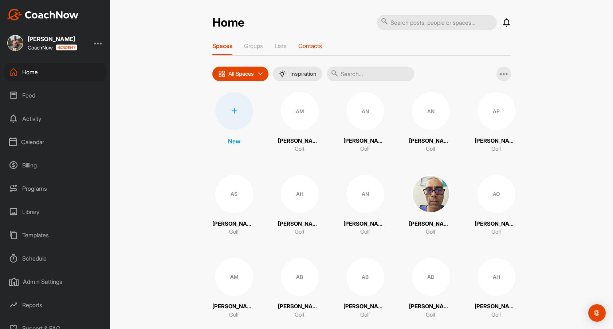
click at [305, 44] on p "Contacts" at bounding box center [310, 45] width 24 height 7
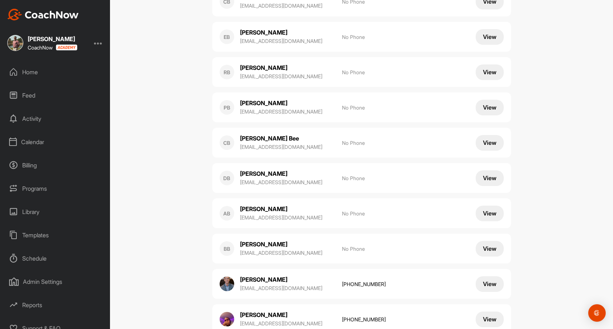
scroll to position [3992, 0]
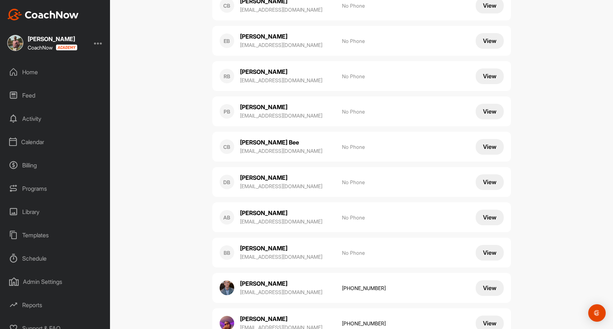
click at [295, 315] on p "[PERSON_NAME]" at bounding box center [276, 319] width 73 height 8
click at [285, 324] on p "[EMAIL_ADDRESS][DOMAIN_NAME]" at bounding box center [287, 327] width 95 height 7
